Goal: Information Seeking & Learning: Learn about a topic

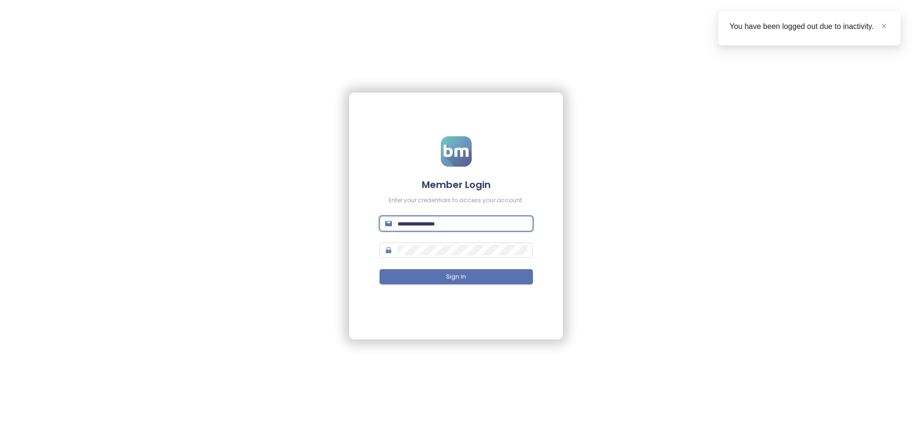
type input "**********"
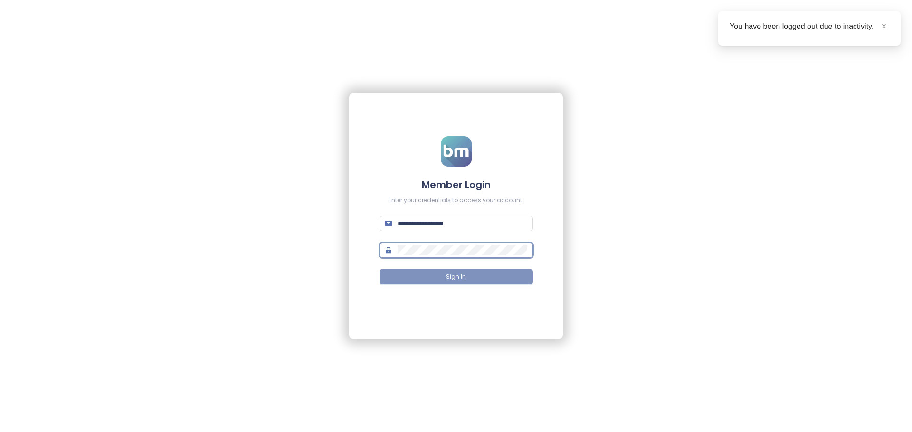
click at [466, 276] on button "Sign In" at bounding box center [456, 276] width 153 height 15
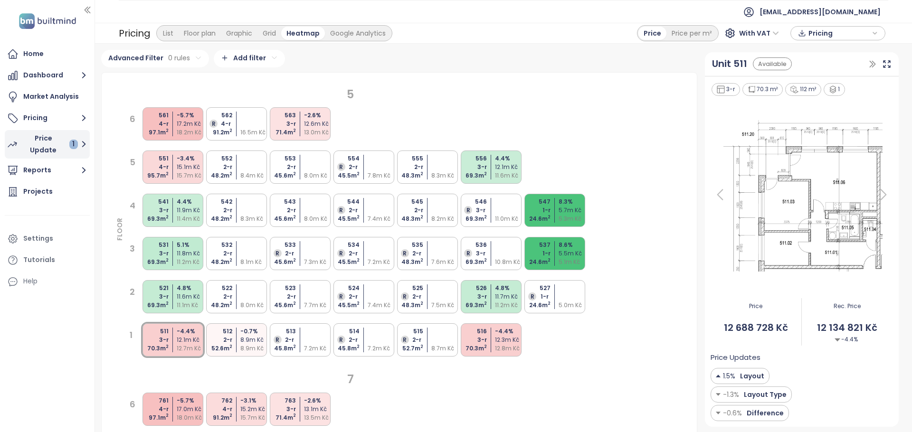
click at [39, 145] on div "Price Update 1" at bounding box center [50, 145] width 56 height 24
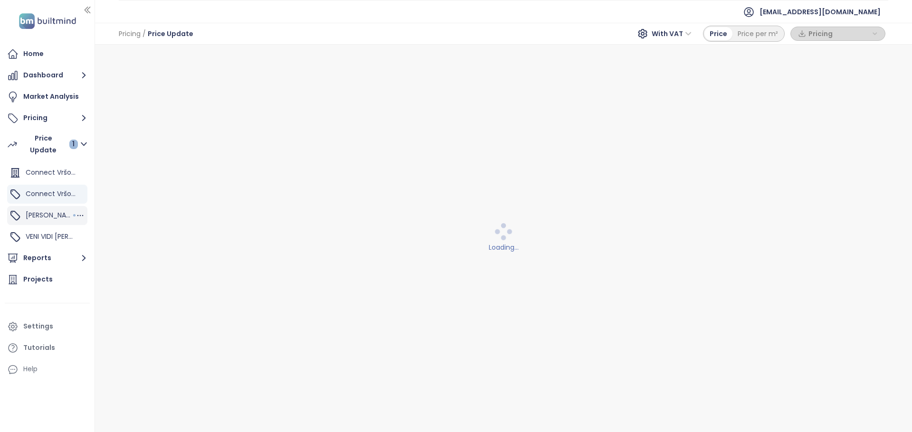
click at [40, 217] on span "[PERSON_NAME]" at bounding box center [52, 215] width 52 height 10
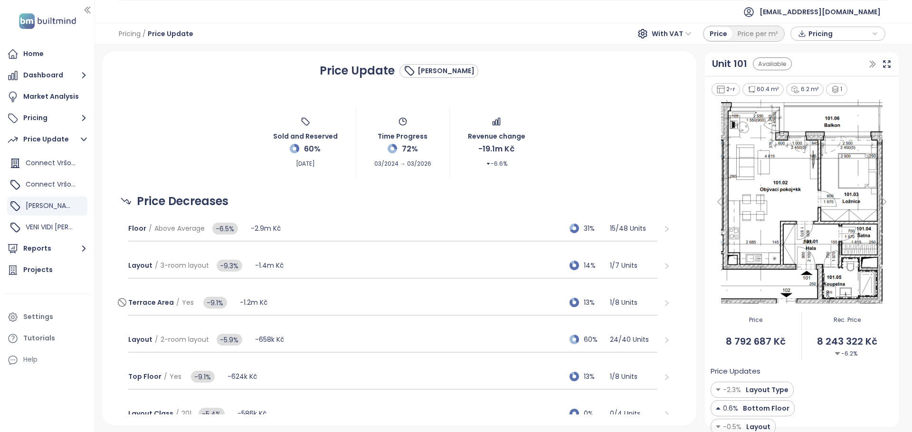
scroll to position [7, 0]
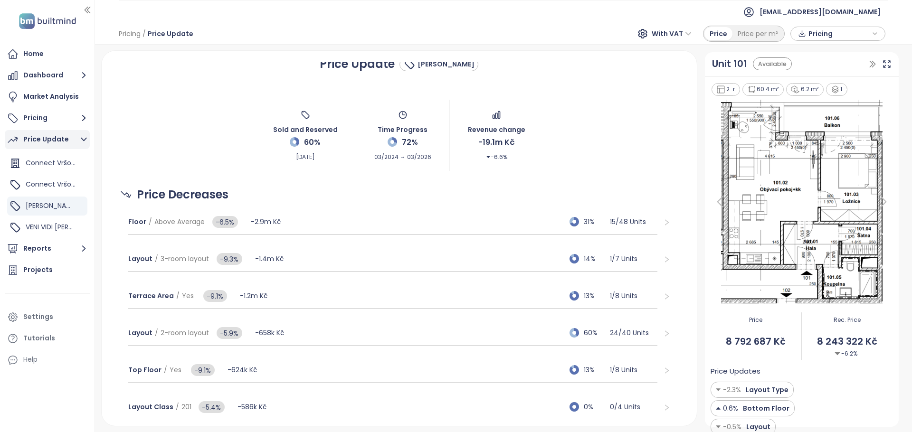
click at [69, 134] on button "Price Update" at bounding box center [47, 139] width 85 height 19
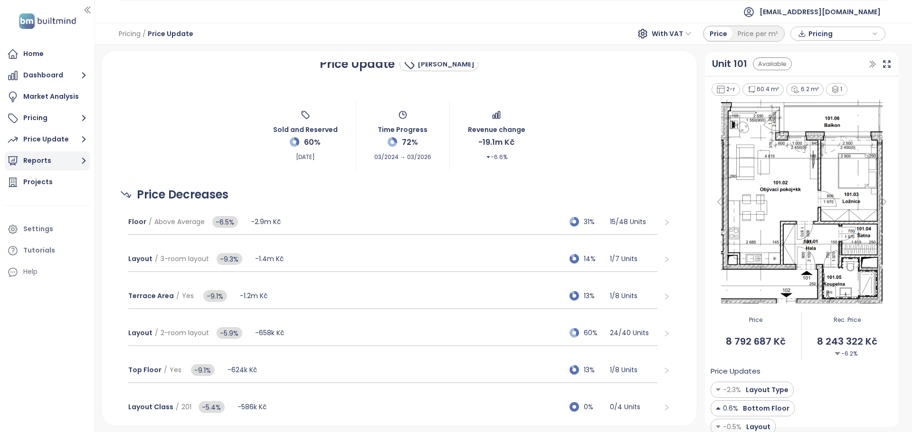
click at [63, 165] on button "Reports" at bounding box center [47, 161] width 85 height 19
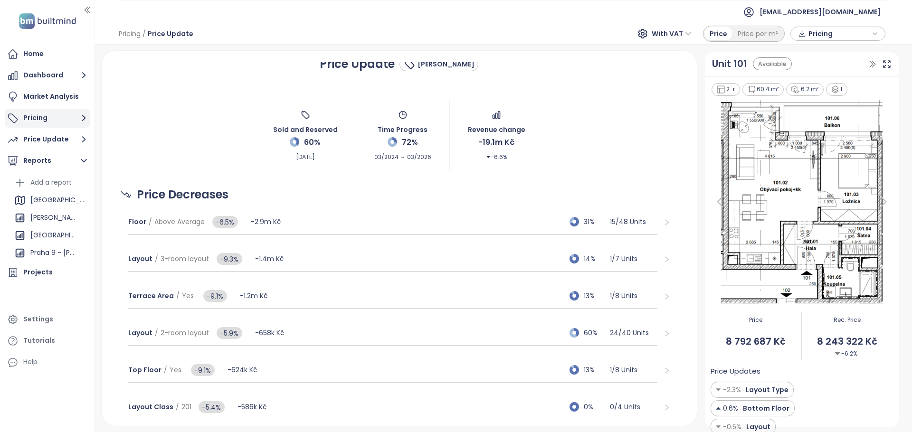
click at [50, 112] on button "Pricing" at bounding box center [47, 118] width 85 height 19
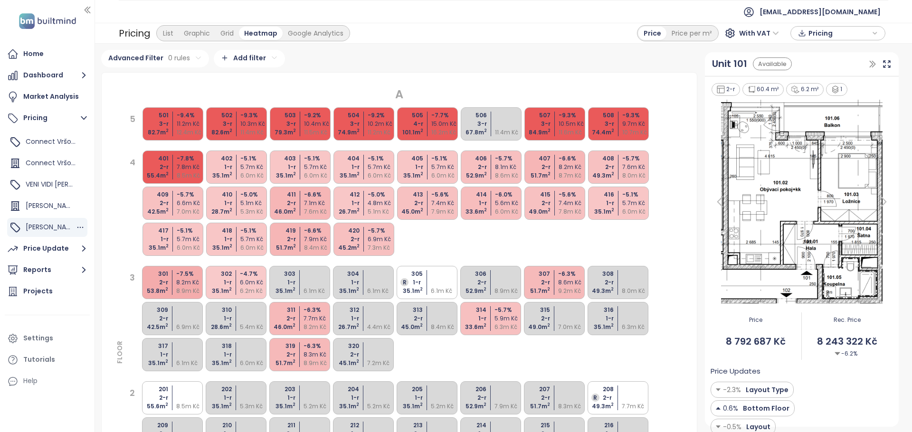
click at [58, 229] on div "[PERSON_NAME]" at bounding box center [47, 227] width 80 height 19
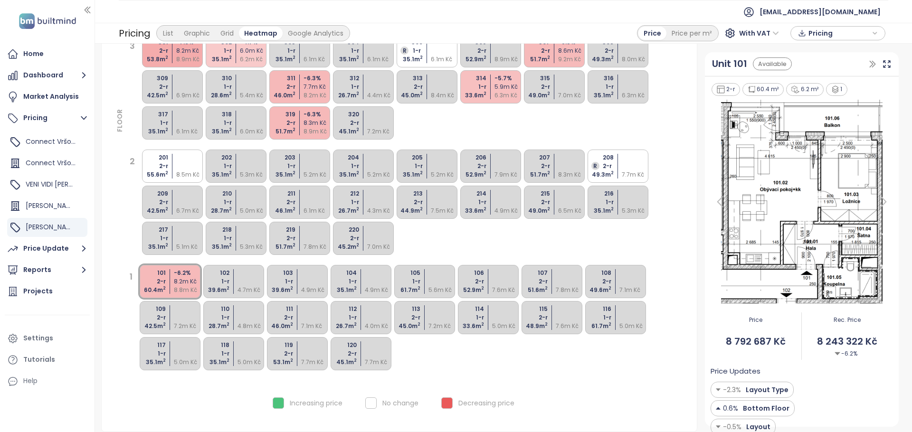
scroll to position [234, 0]
click at [166, 287] on div "101 2-r 60.4 m 2 -6.2 % 8.2m Kč 8.8m Kč" at bounding box center [170, 281] width 61 height 33
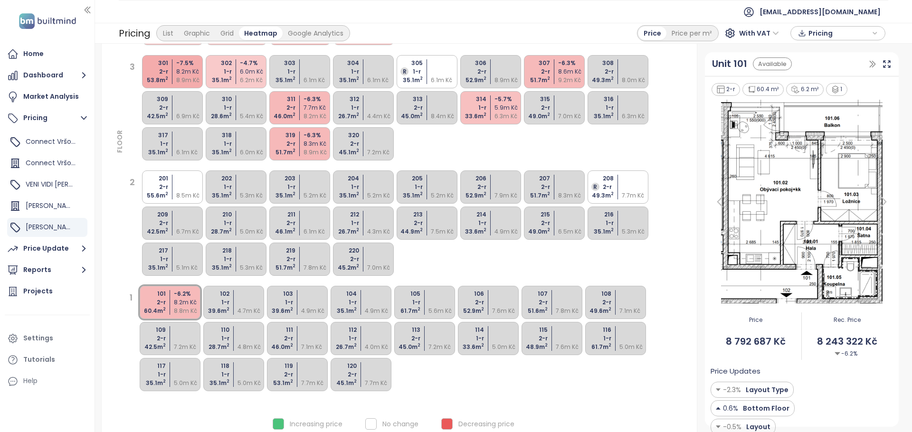
scroll to position [198, 0]
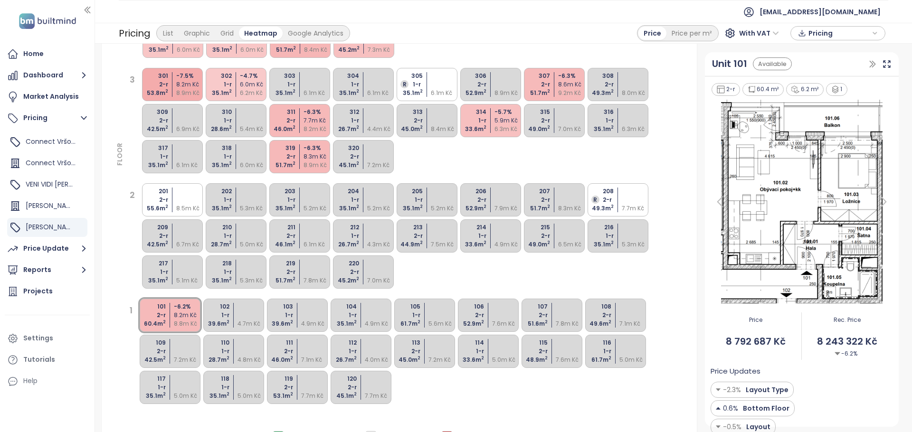
click at [620, 204] on div "208 R 2-r 49.3 m 2 7.7m Kč" at bounding box center [618, 199] width 61 height 33
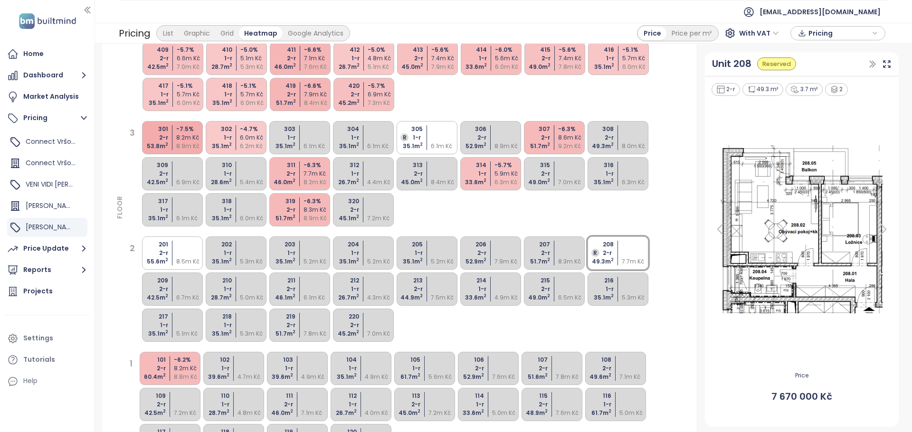
scroll to position [144, 0]
click at [629, 134] on div at bounding box center [636, 130] width 28 height 9
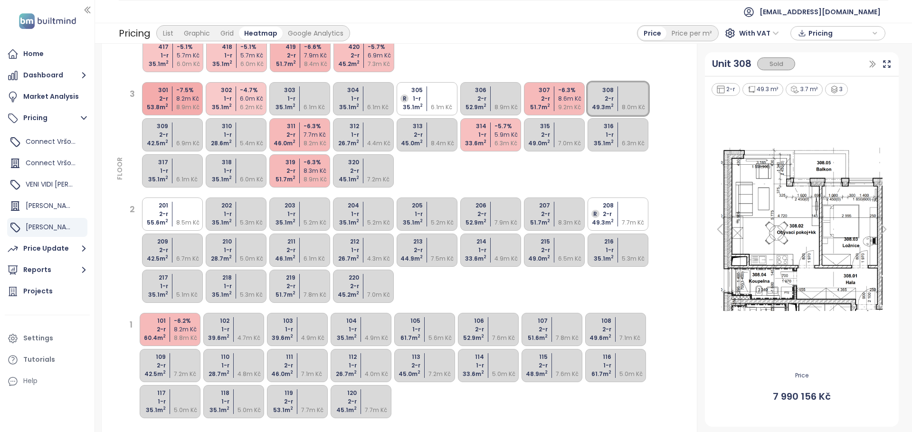
scroll to position [207, 0]
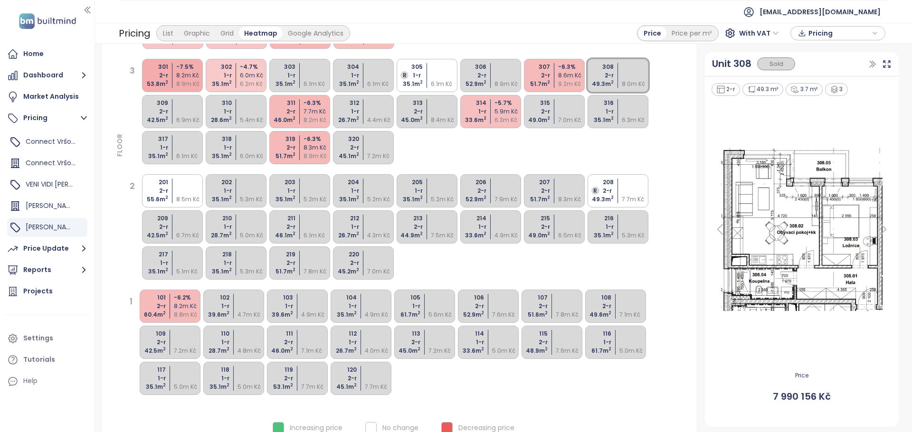
click at [618, 304] on div "108 2-r 49.6 m 2 7.1m Kč" at bounding box center [615, 306] width 61 height 33
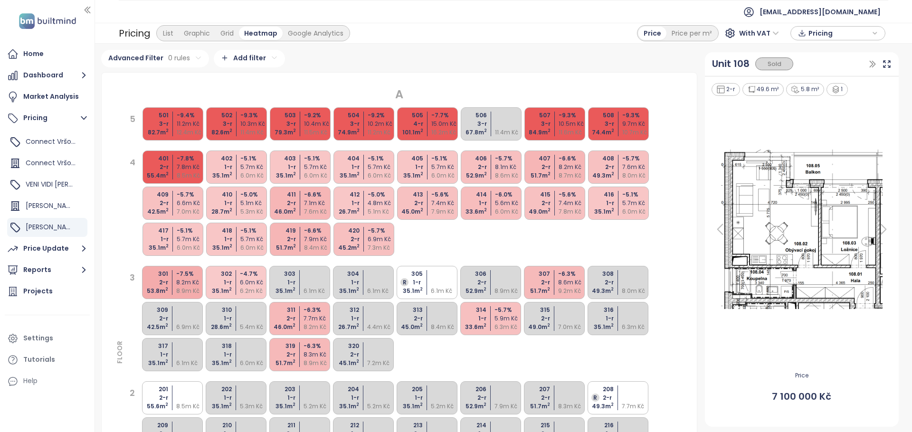
scroll to position [0, 0]
click at [439, 122] on div "15.0m Kč" at bounding box center [445, 124] width 28 height 9
